Goal: Navigation & Orientation: Understand site structure

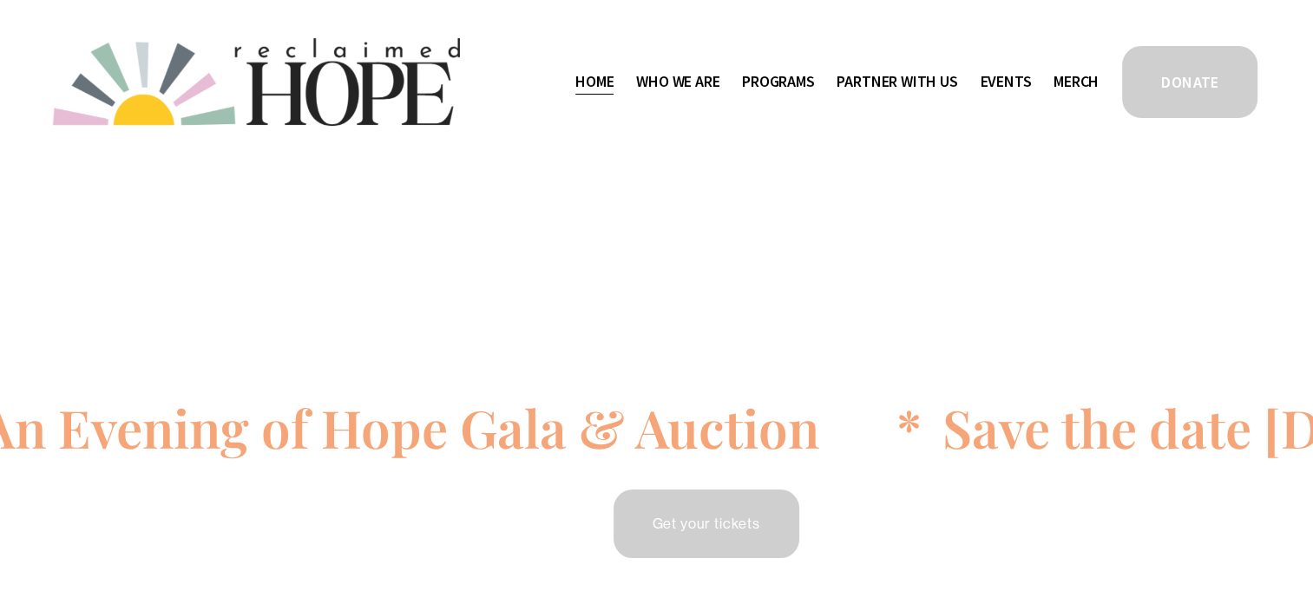
click at [675, 81] on span "Who We Are" at bounding box center [677, 81] width 83 height 25
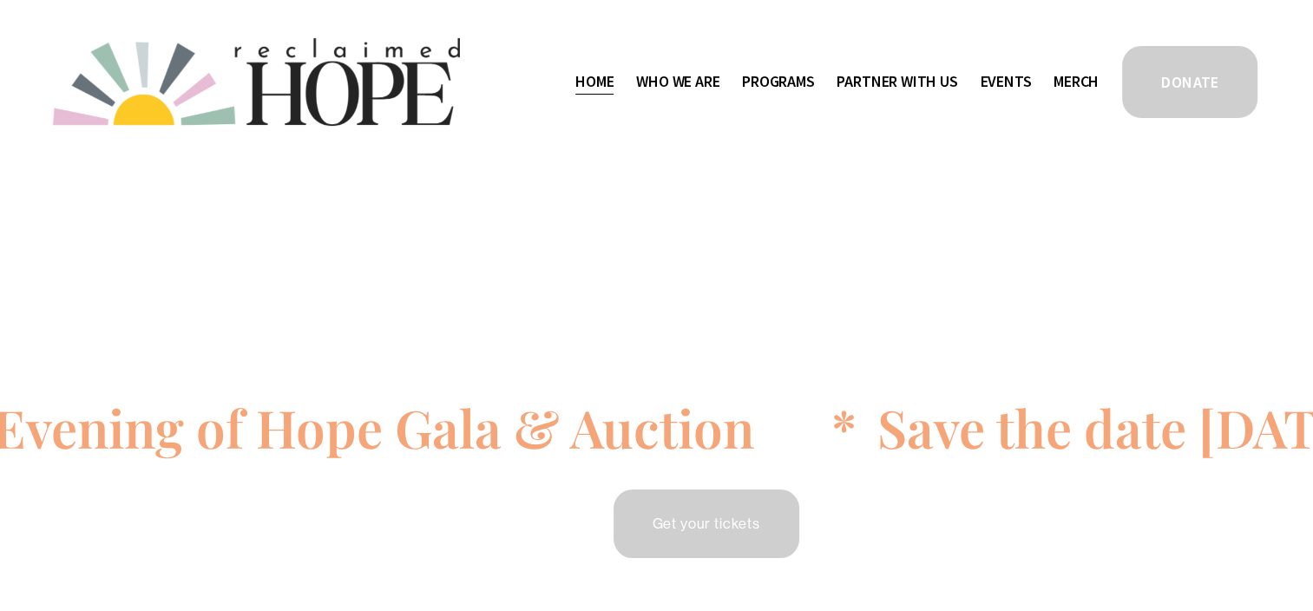
click at [0, 0] on span "Staff & Board" at bounding box center [0, 0] width 0 height 0
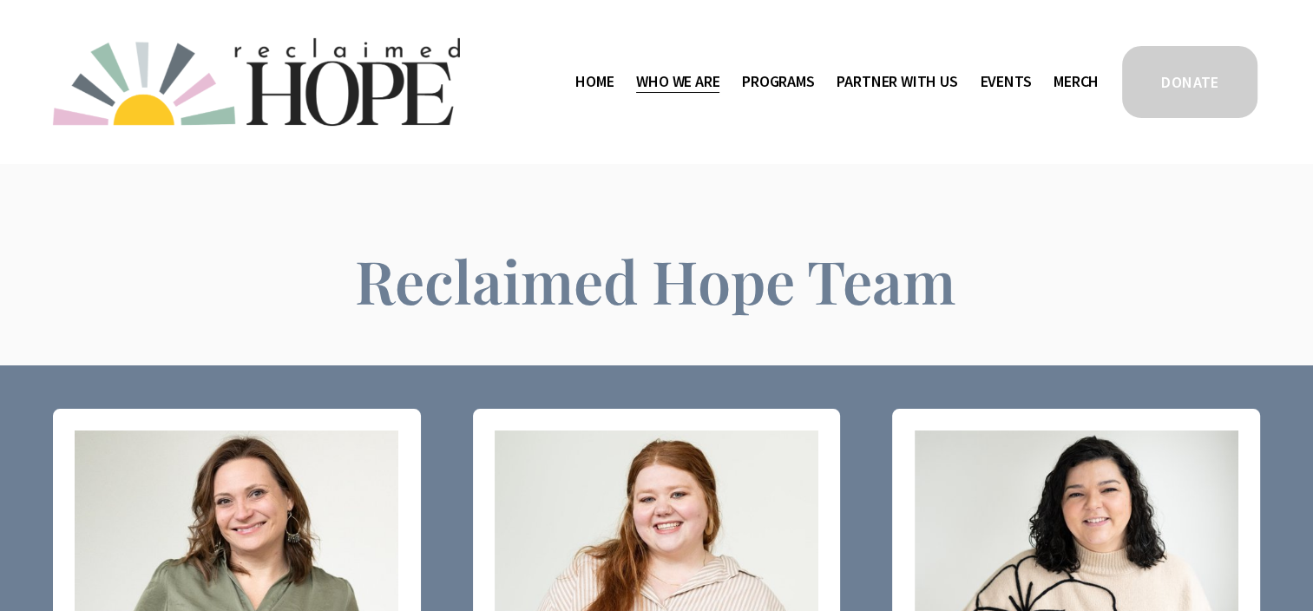
click at [0, 0] on span "Thrive Support Groups" at bounding box center [0, 0] width 0 height 0
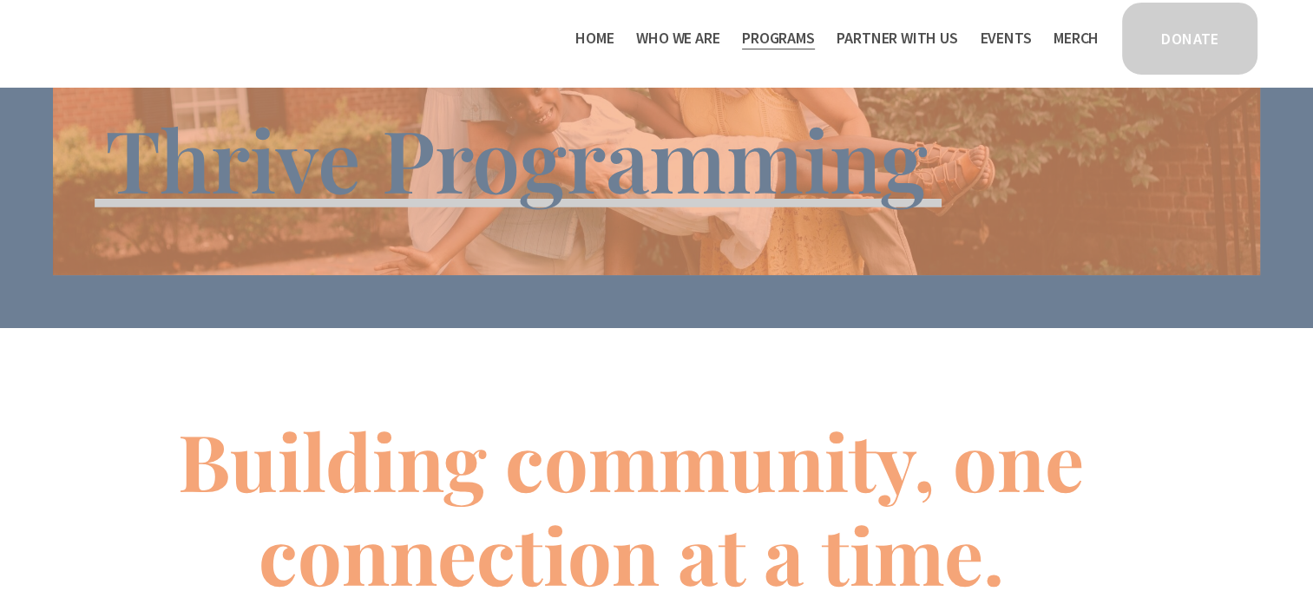
scroll to position [174, 0]
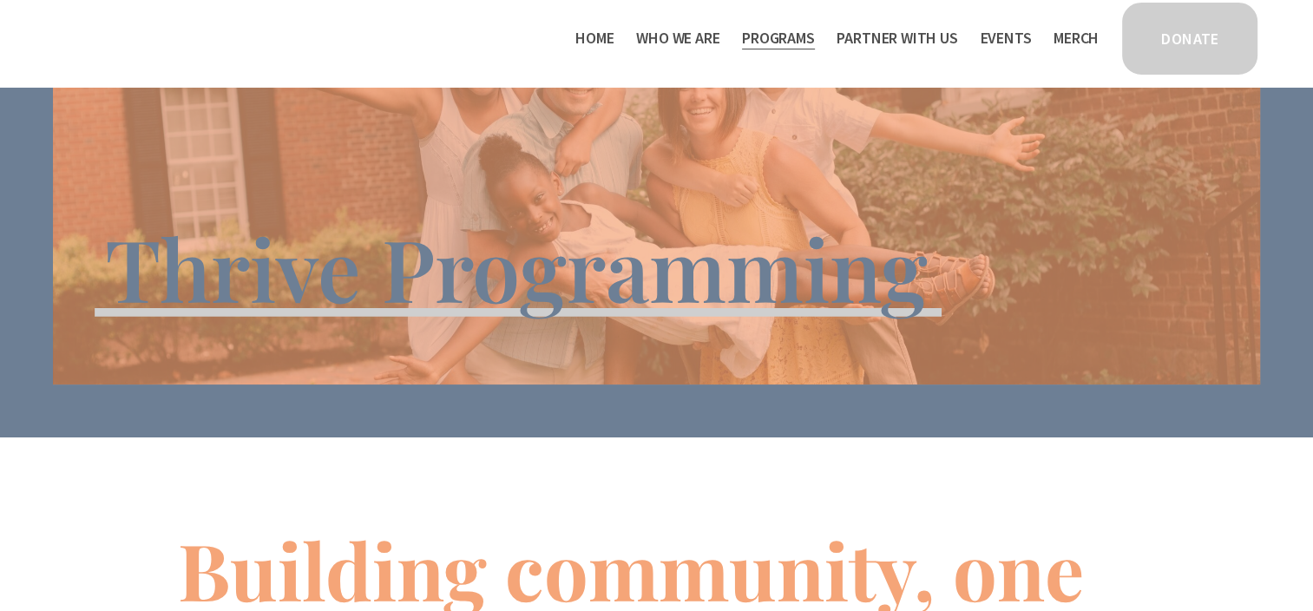
click at [1058, 38] on link "Merch" at bounding box center [1076, 38] width 45 height 28
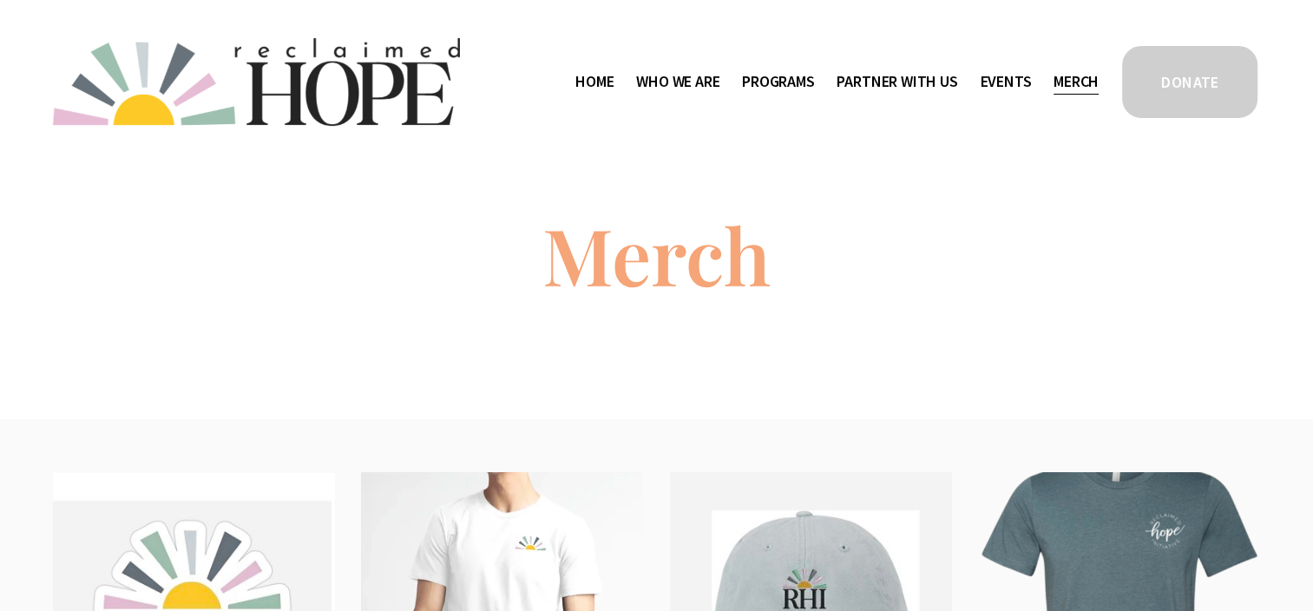
click at [0, 0] on span "Program Partners" at bounding box center [0, 0] width 0 height 0
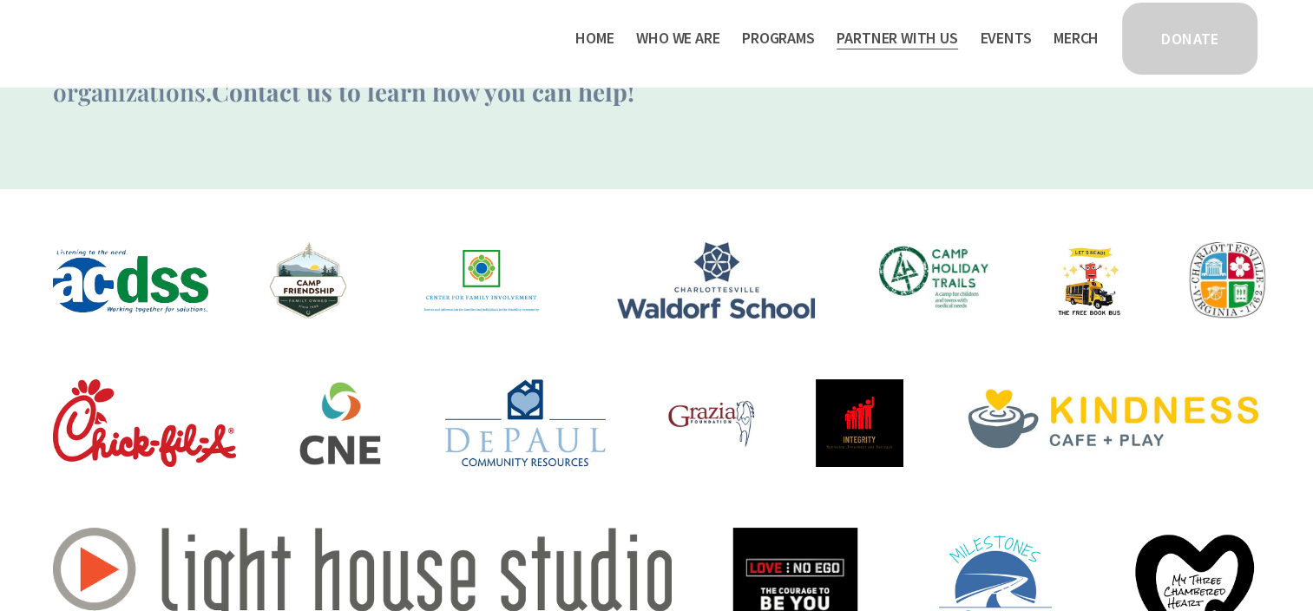
scroll to position [260, 0]
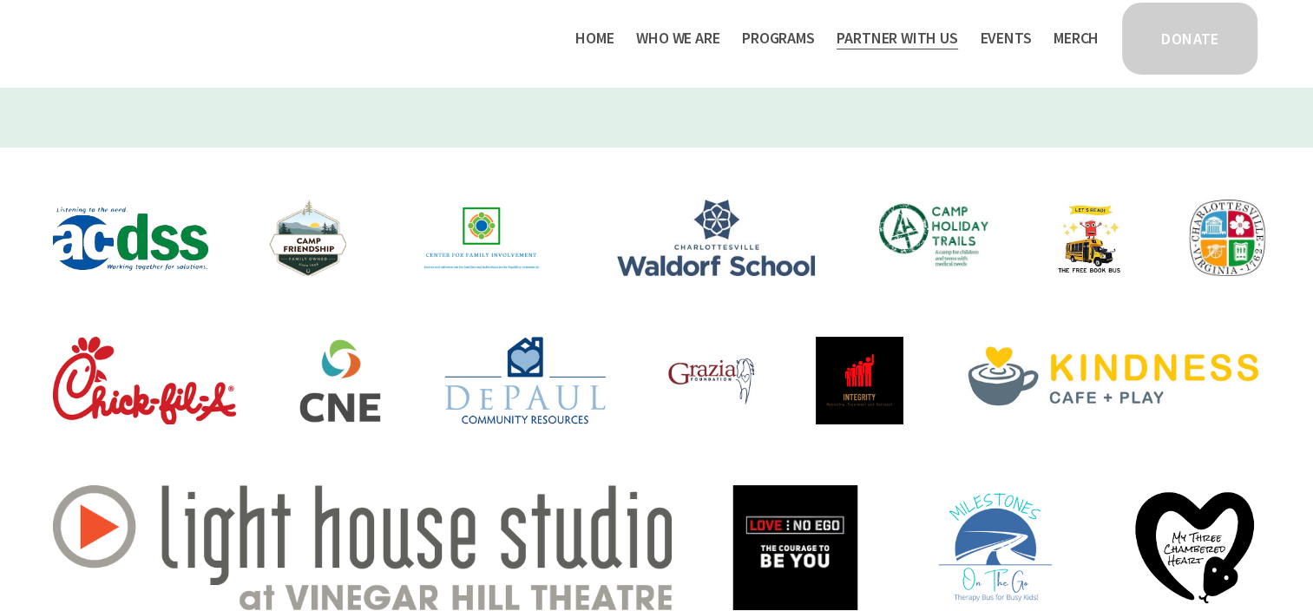
click at [1123, 405] on img at bounding box center [1114, 381] width 300 height 88
